Goal: Transaction & Acquisition: Purchase product/service

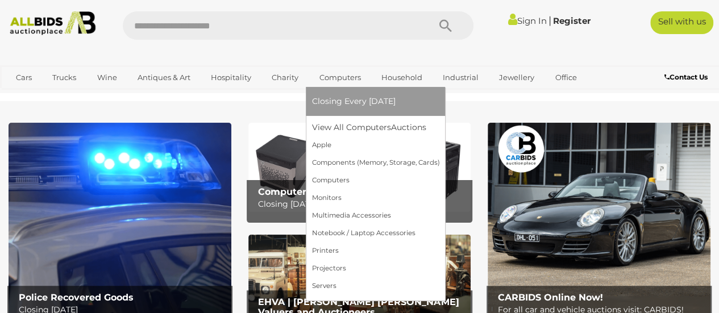
click at [339, 78] on link "Computers" at bounding box center [339, 77] width 56 height 19
click at [341, 178] on link "Computers" at bounding box center [375, 181] width 128 height 18
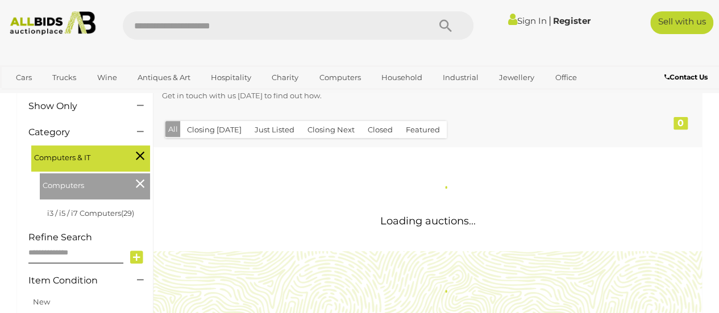
scroll to position [170, 0]
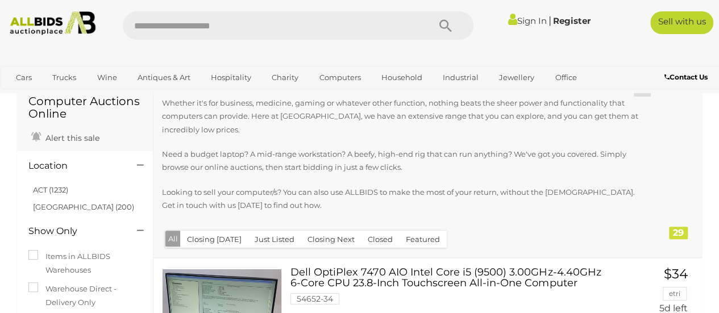
scroll to position [114, 0]
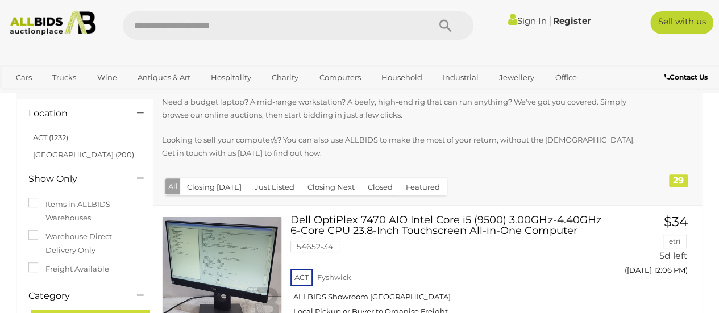
click at [224, 188] on button "Closing [DATE]" at bounding box center [214, 187] width 68 height 18
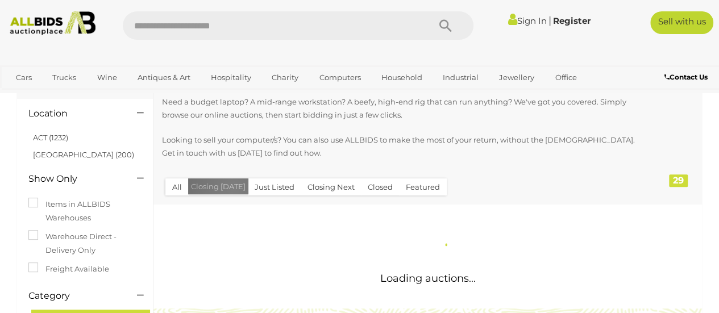
scroll to position [0, 0]
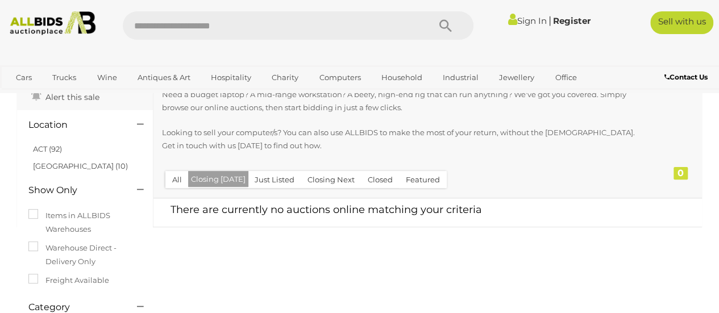
scroll to position [170, 0]
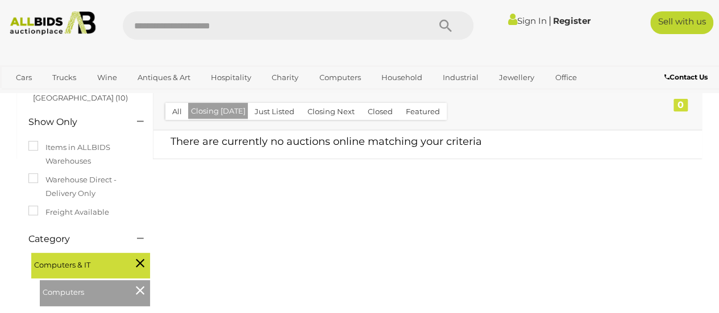
click at [284, 114] on button "Just Listed" at bounding box center [274, 112] width 53 height 18
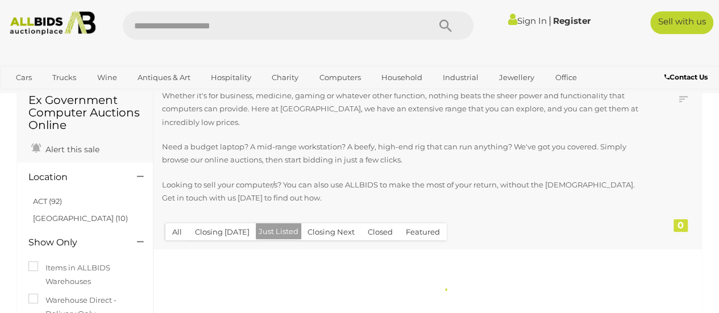
scroll to position [114, 0]
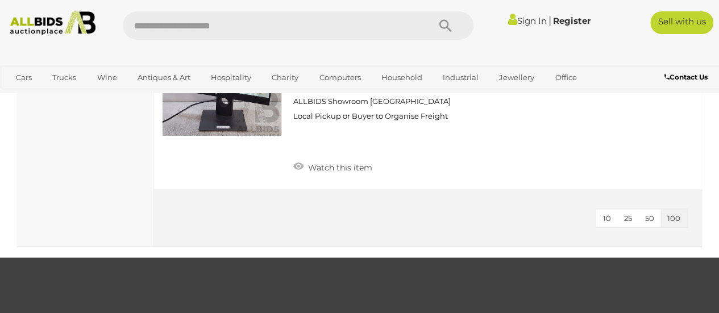
scroll to position [5339, 0]
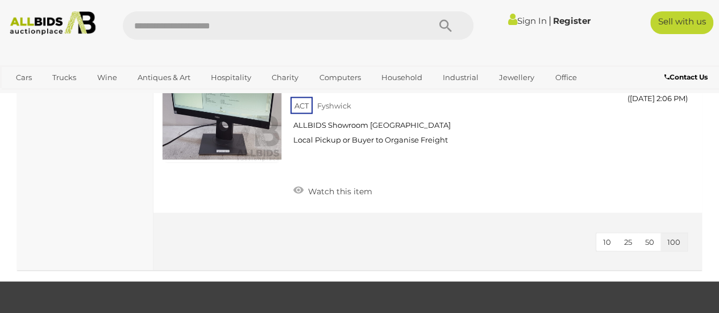
click at [652, 237] on span "50" at bounding box center [649, 241] width 9 height 9
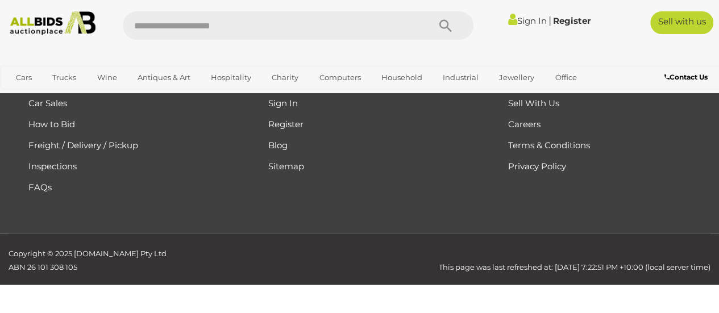
scroll to position [204, 0]
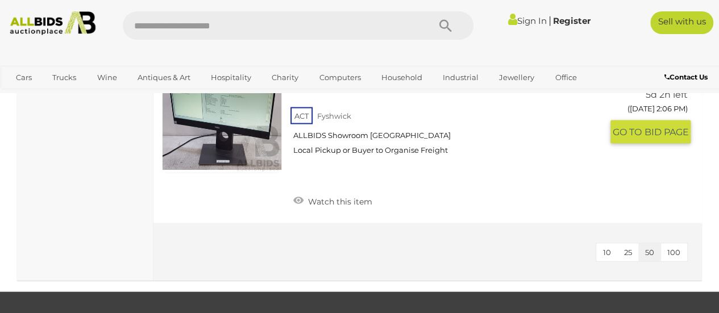
scroll to position [5312, 0]
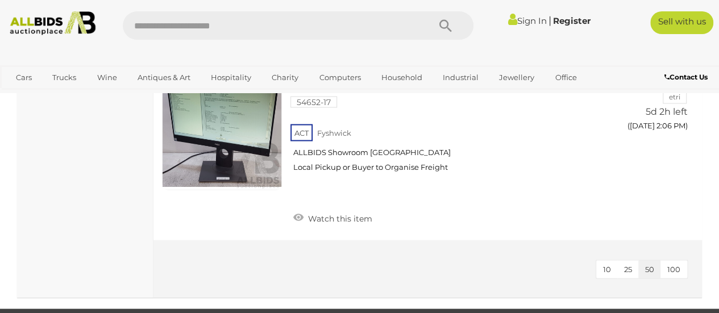
click at [680, 264] on button "100" at bounding box center [673, 269] width 27 height 18
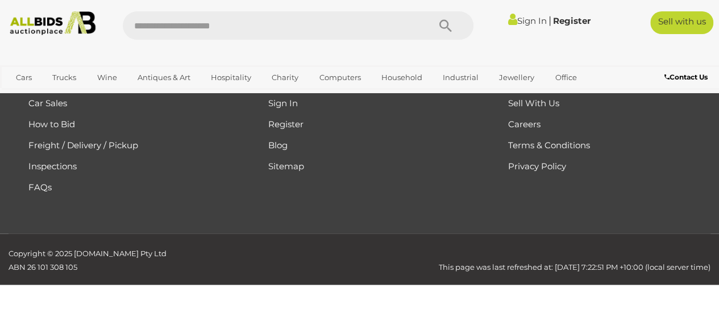
scroll to position [204, 0]
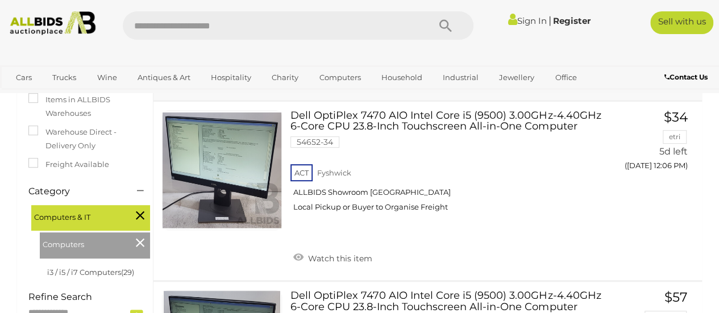
scroll to position [194, 0]
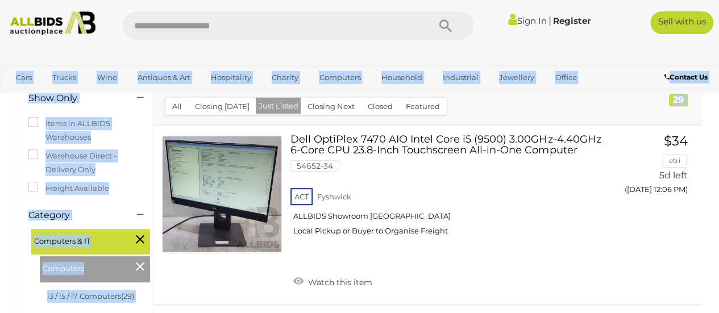
drag, startPoint x: 717, startPoint y: 23, endPoint x: 726, endPoint y: 164, distance: 141.2
click at [701, 174] on div "Dell OptiPlex 7470 AIO Intel Core i5 (9500) 3.00GHz-4.40GHz 6-Core CPU 23.8-Inc…" at bounding box center [427, 215] width 565 height 179
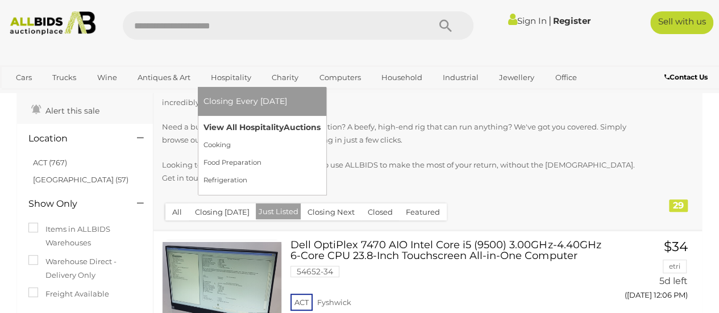
scroll to position [114, 0]
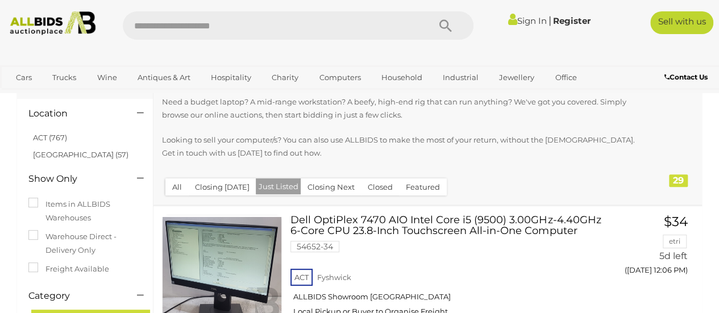
click at [387, 188] on button "Closed" at bounding box center [380, 187] width 39 height 18
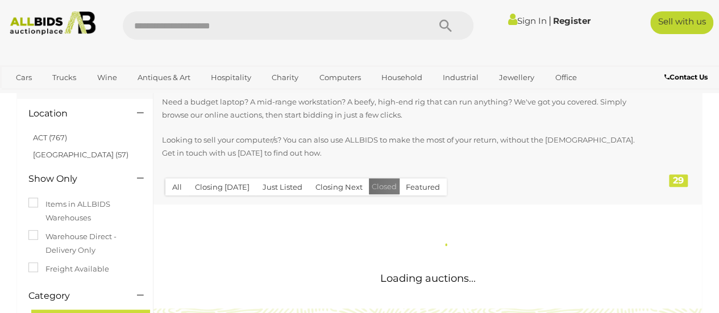
scroll to position [0, 0]
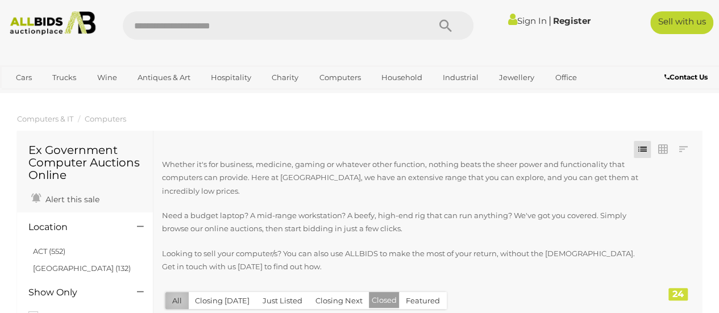
click at [177, 300] on button "All" at bounding box center [176, 301] width 23 height 18
click at [58, 270] on link "[GEOGRAPHIC_DATA] (200)" at bounding box center [83, 268] width 101 height 9
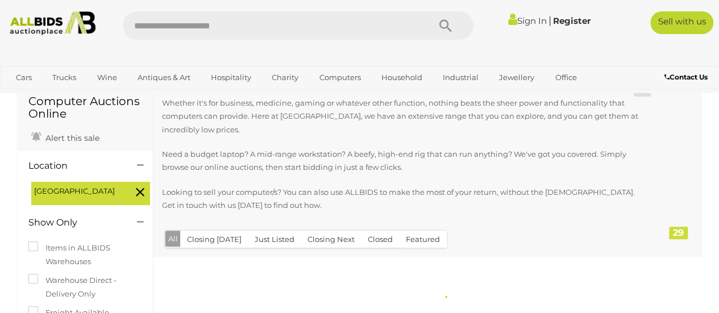
scroll to position [114, 0]
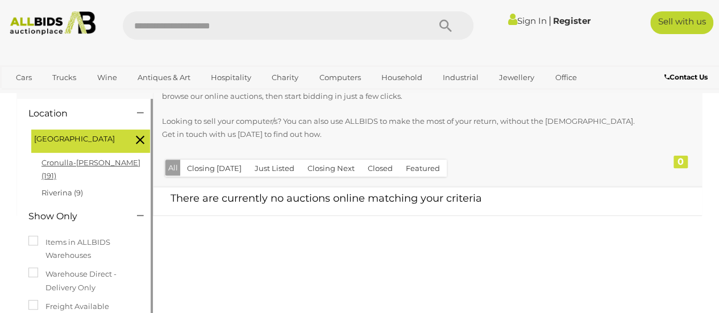
click at [110, 166] on link "Cronulla-[PERSON_NAME] (191)" at bounding box center [90, 169] width 99 height 22
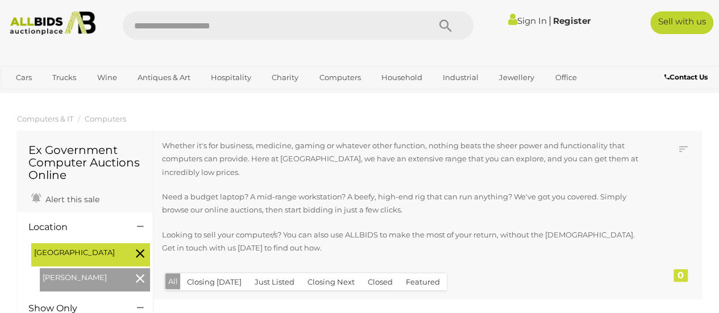
scroll to position [114, 0]
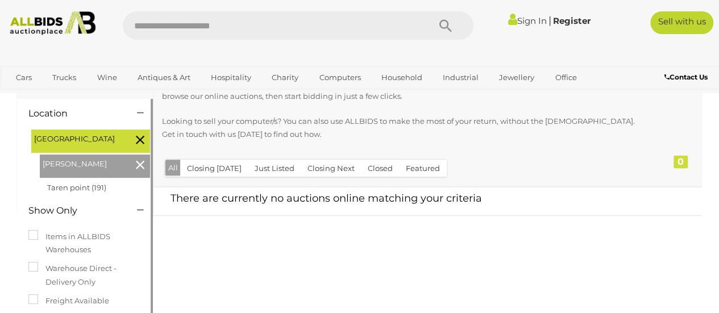
click at [141, 165] on icon at bounding box center [140, 164] width 9 height 15
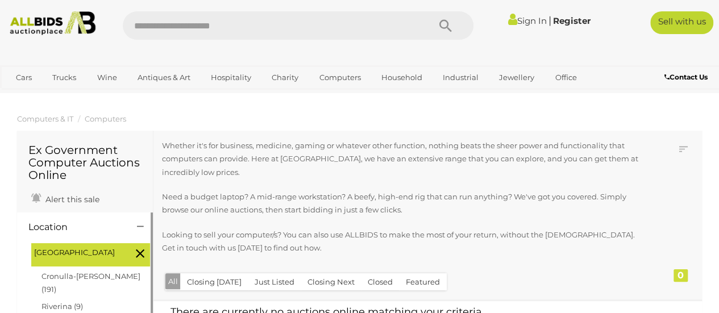
click at [141, 250] on icon at bounding box center [140, 253] width 9 height 15
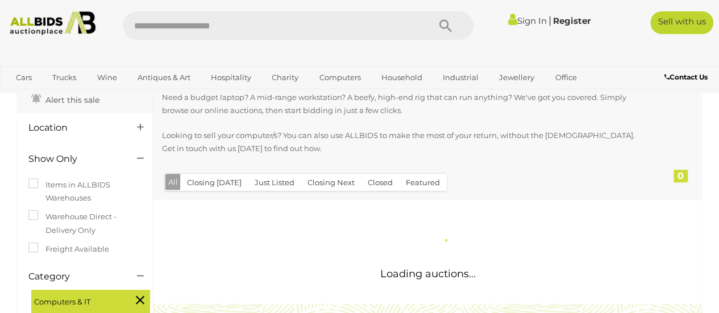
scroll to position [170, 0]
